Goal: Find specific page/section: Find specific page/section

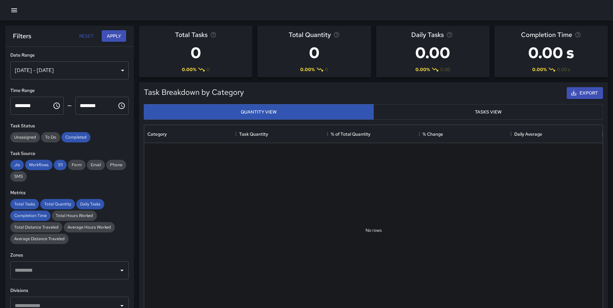
scroll to position [235, 454]
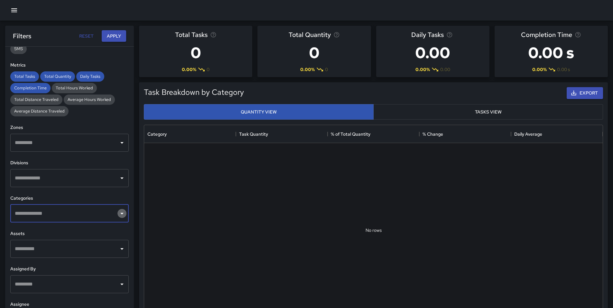
click at [118, 216] on icon "Open" at bounding box center [122, 214] width 8 height 8
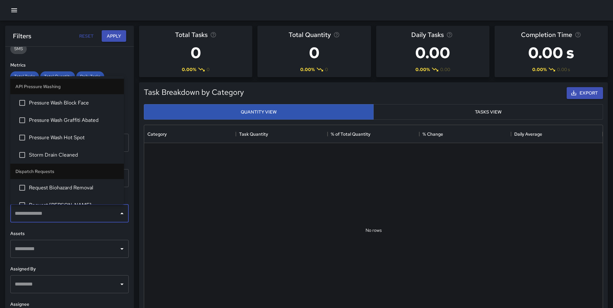
click at [88, 219] on input "text" at bounding box center [64, 213] width 103 height 12
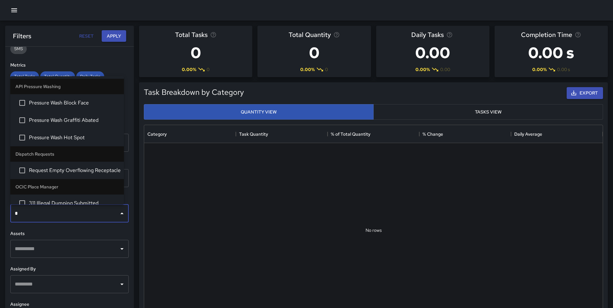
type input "**"
click at [74, 167] on span "Pressure Wash Biohazard Abated" at bounding box center [74, 171] width 90 height 8
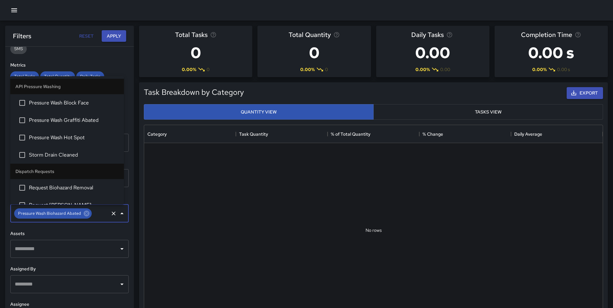
scroll to position [561, 0]
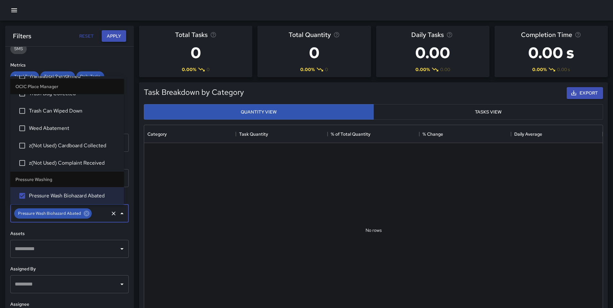
click at [113, 34] on button "Apply" at bounding box center [114, 36] width 24 height 12
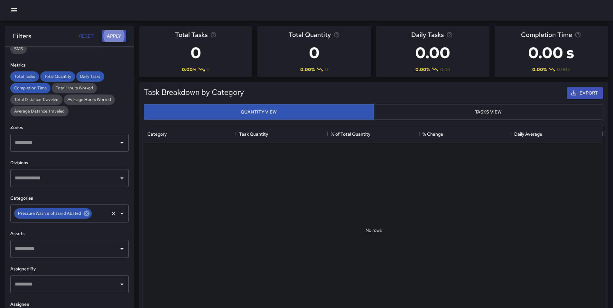
click at [86, 214] on icon at bounding box center [87, 214] width 6 height 6
click at [81, 220] on div "​" at bounding box center [69, 214] width 118 height 18
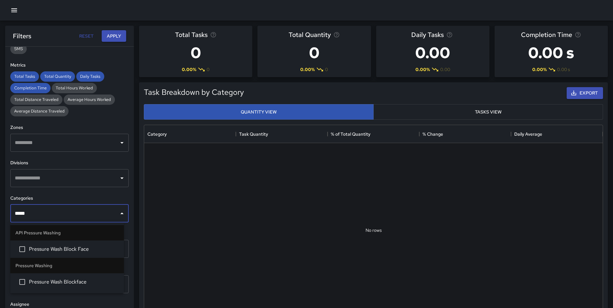
type input "*****"
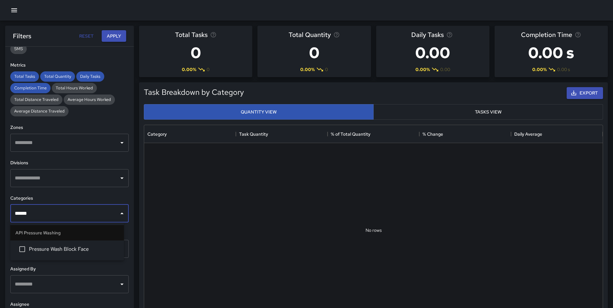
click at [67, 248] on span "Pressure Wash Block Face" at bounding box center [74, 249] width 90 height 8
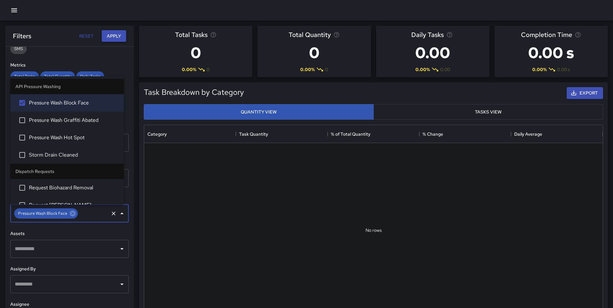
click at [117, 40] on button "Apply" at bounding box center [114, 36] width 24 height 12
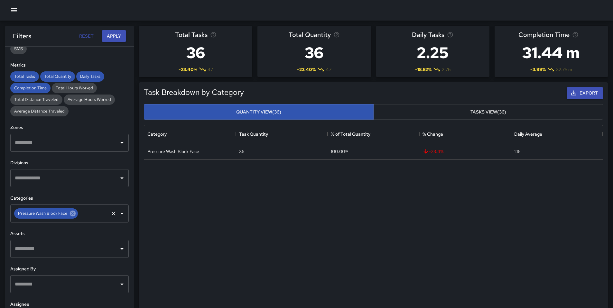
click at [72, 214] on icon at bounding box center [72, 213] width 7 height 7
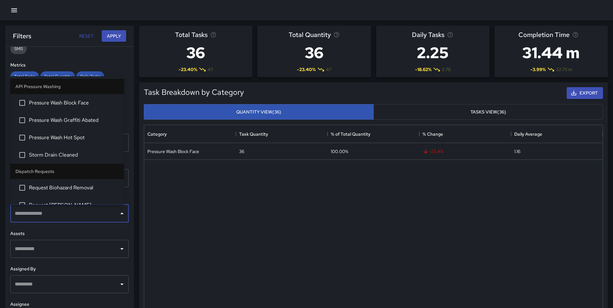
click at [72, 214] on input "text" at bounding box center [64, 213] width 103 height 12
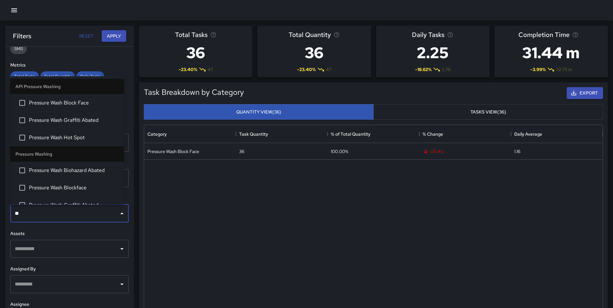
type input "***"
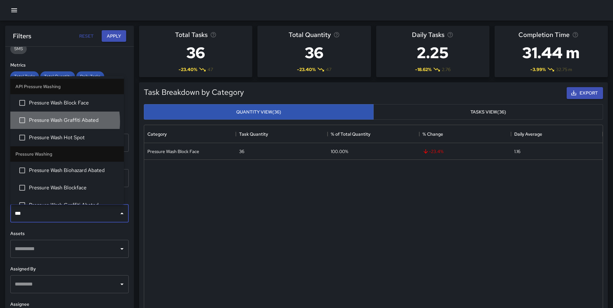
click at [46, 122] on span "Pressure Wash Graffiti Abated" at bounding box center [74, 120] width 90 height 8
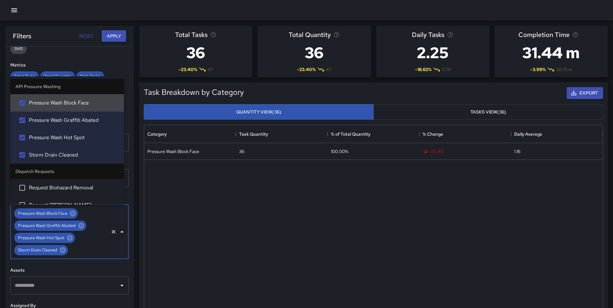
click at [118, 34] on button "Apply" at bounding box center [114, 36] width 24 height 12
